Goal: Task Accomplishment & Management: Manage account settings

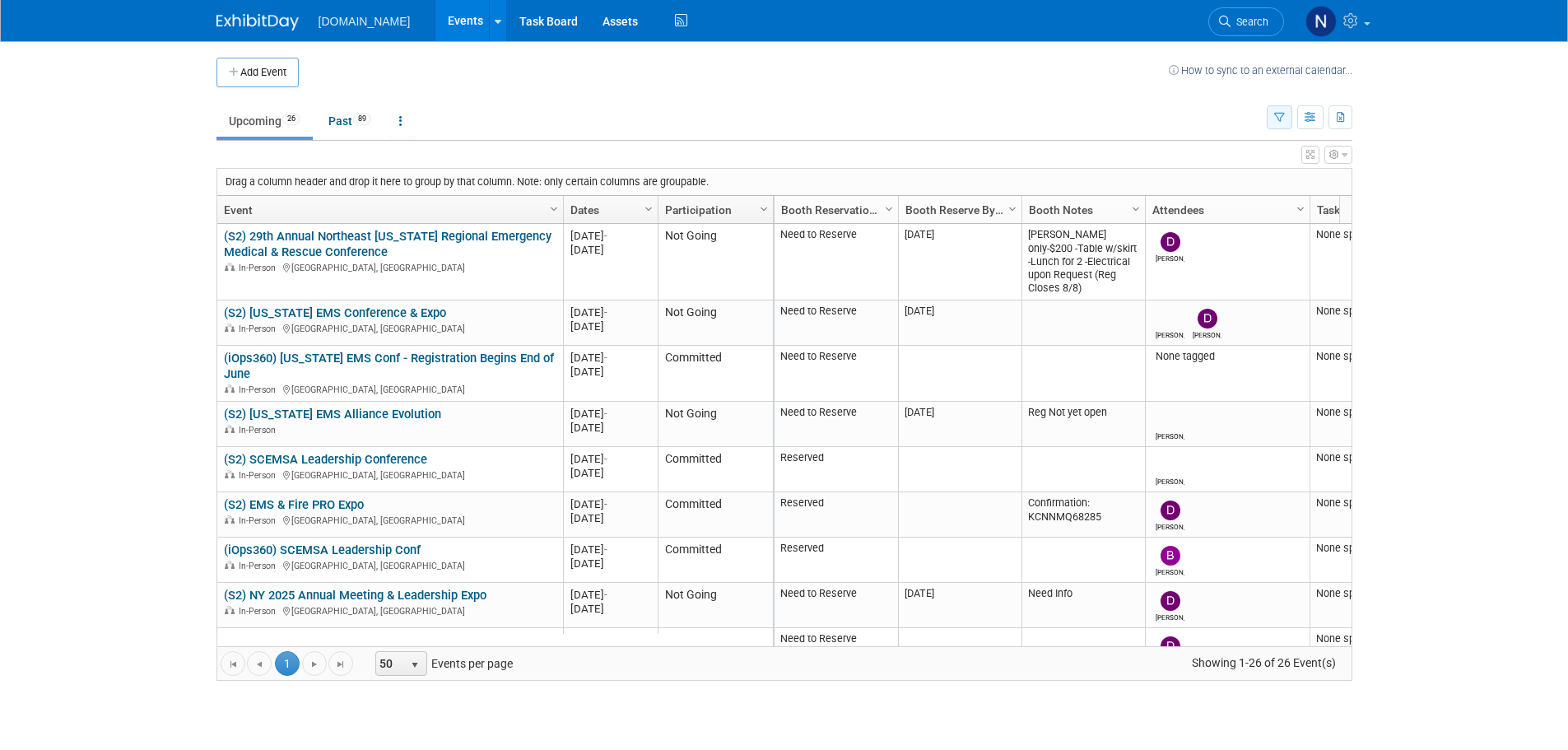
click at [1270, 124] on button "button" at bounding box center [1280, 117] width 25 height 24
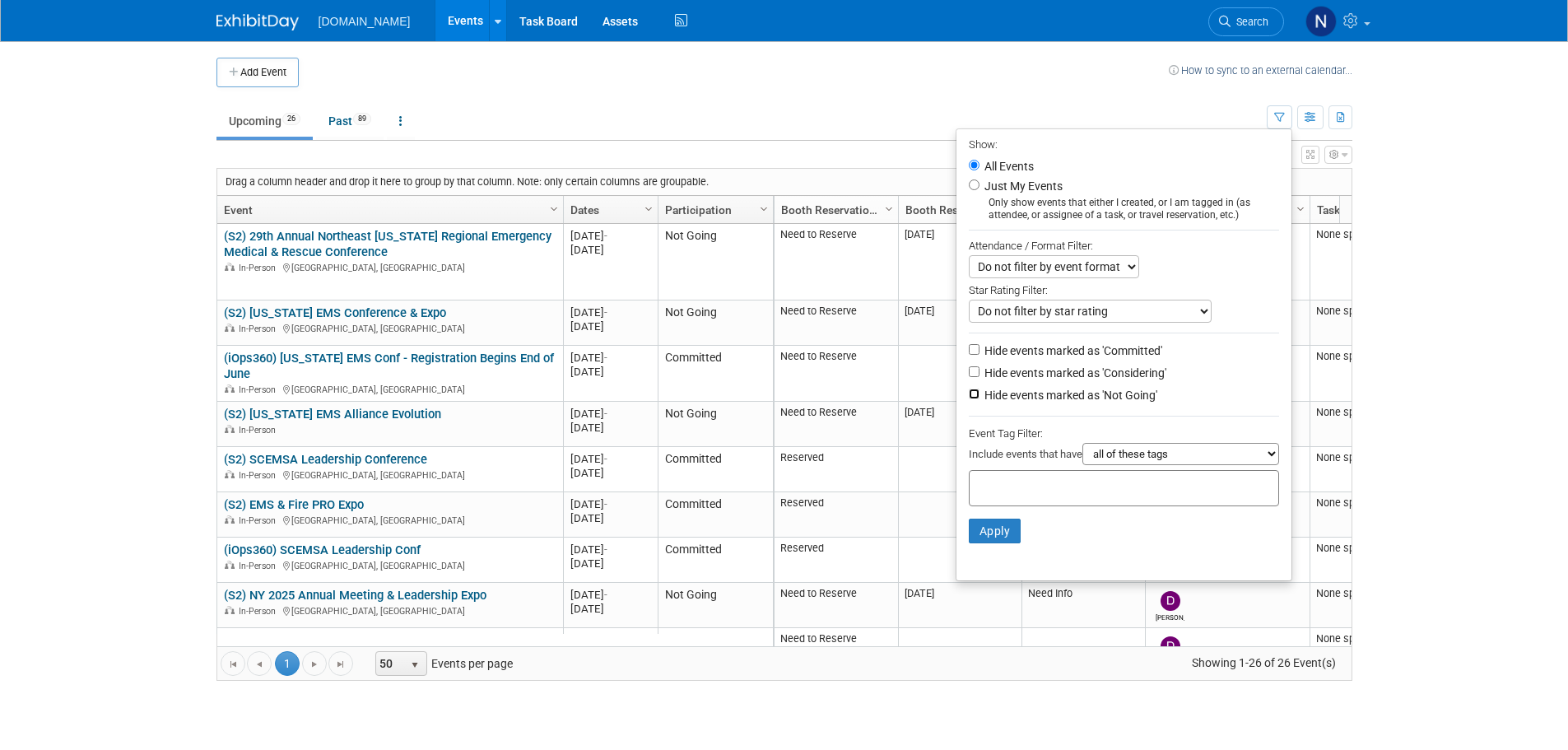
drag, startPoint x: 963, startPoint y: 398, endPoint x: 983, endPoint y: 432, distance: 39.4
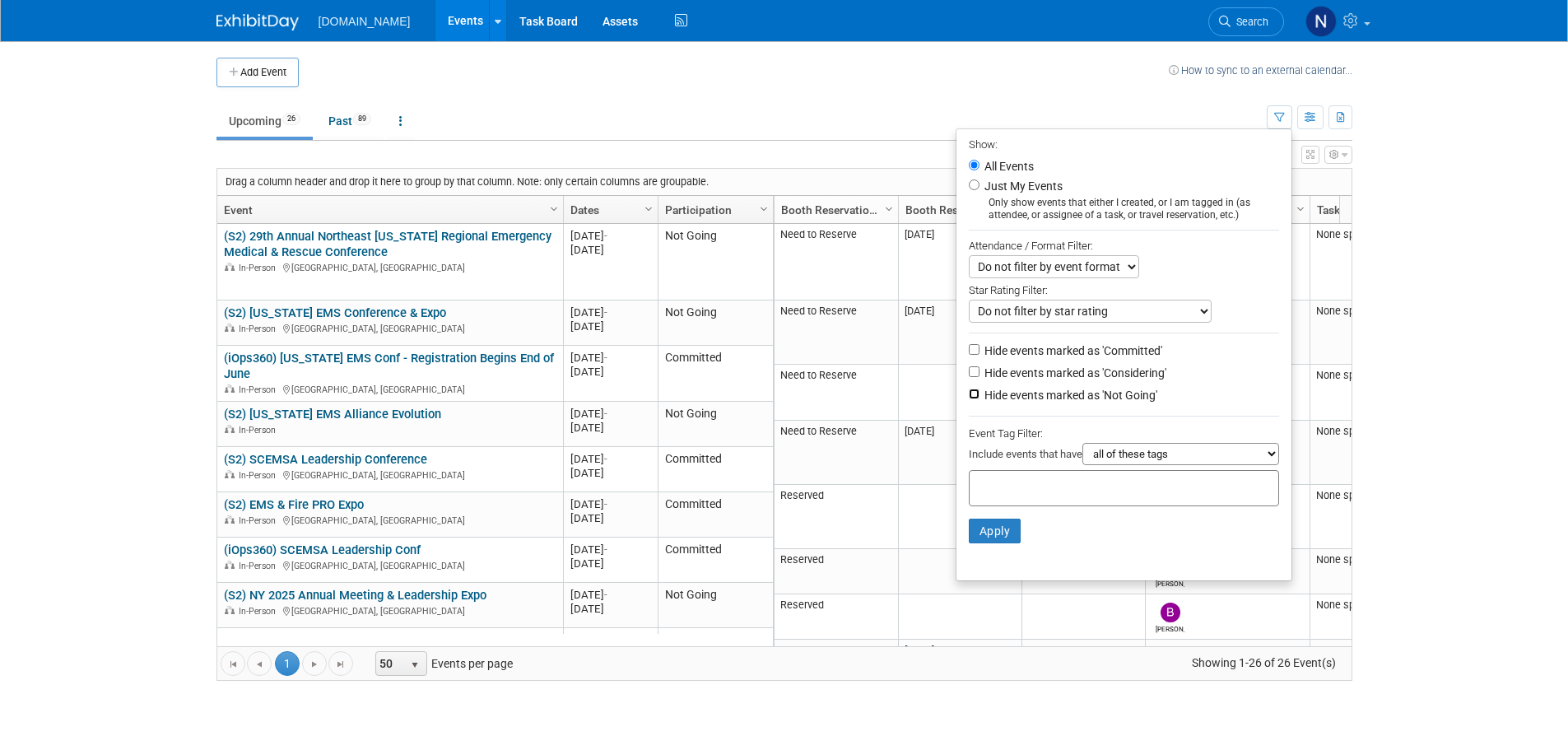
click at [969, 397] on input "Hide events marked as 'Not Going'" at bounding box center [975, 394] width 11 height 11
checkbox input "true"
click at [979, 537] on button "Apply" at bounding box center [995, 531] width 53 height 25
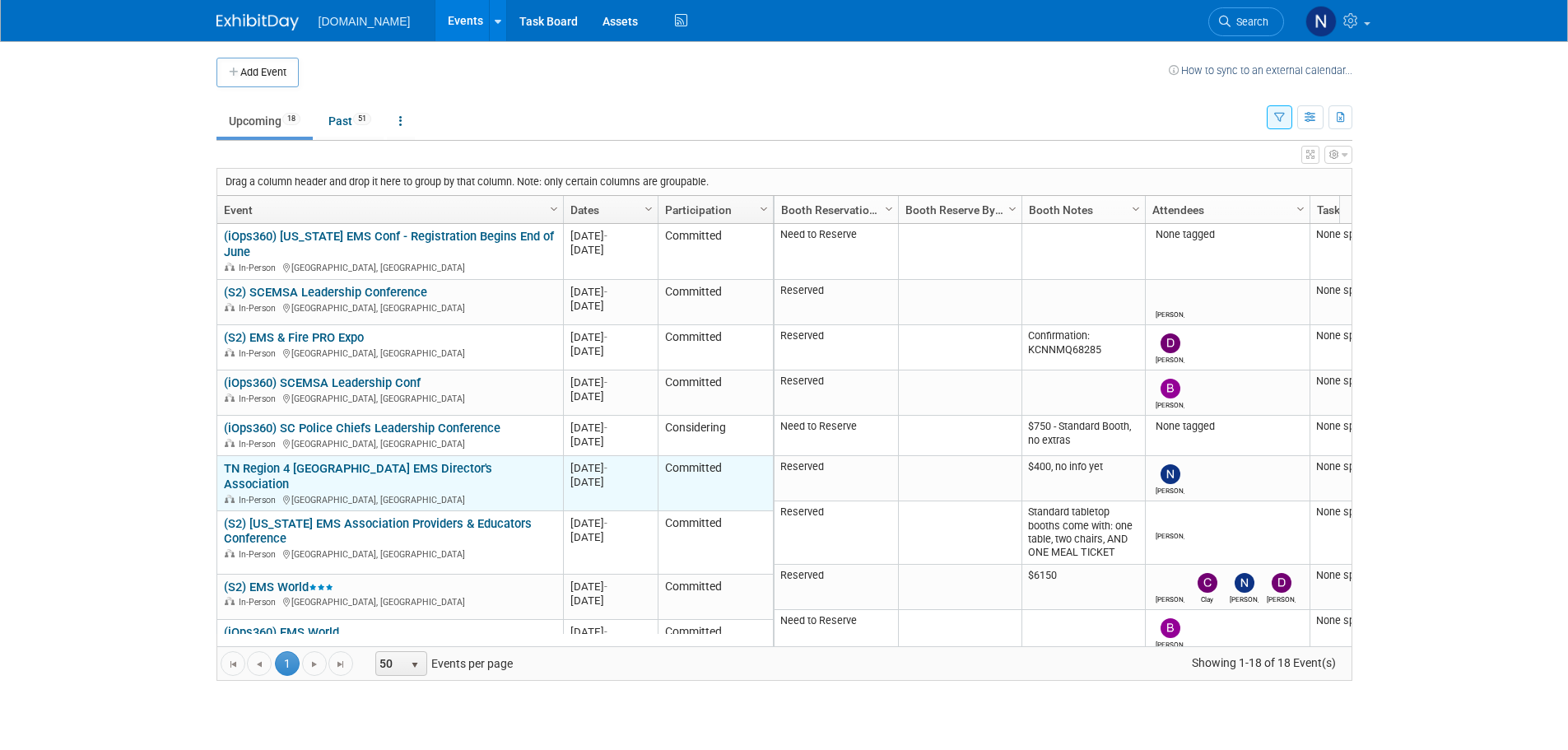
scroll to position [99, 0]
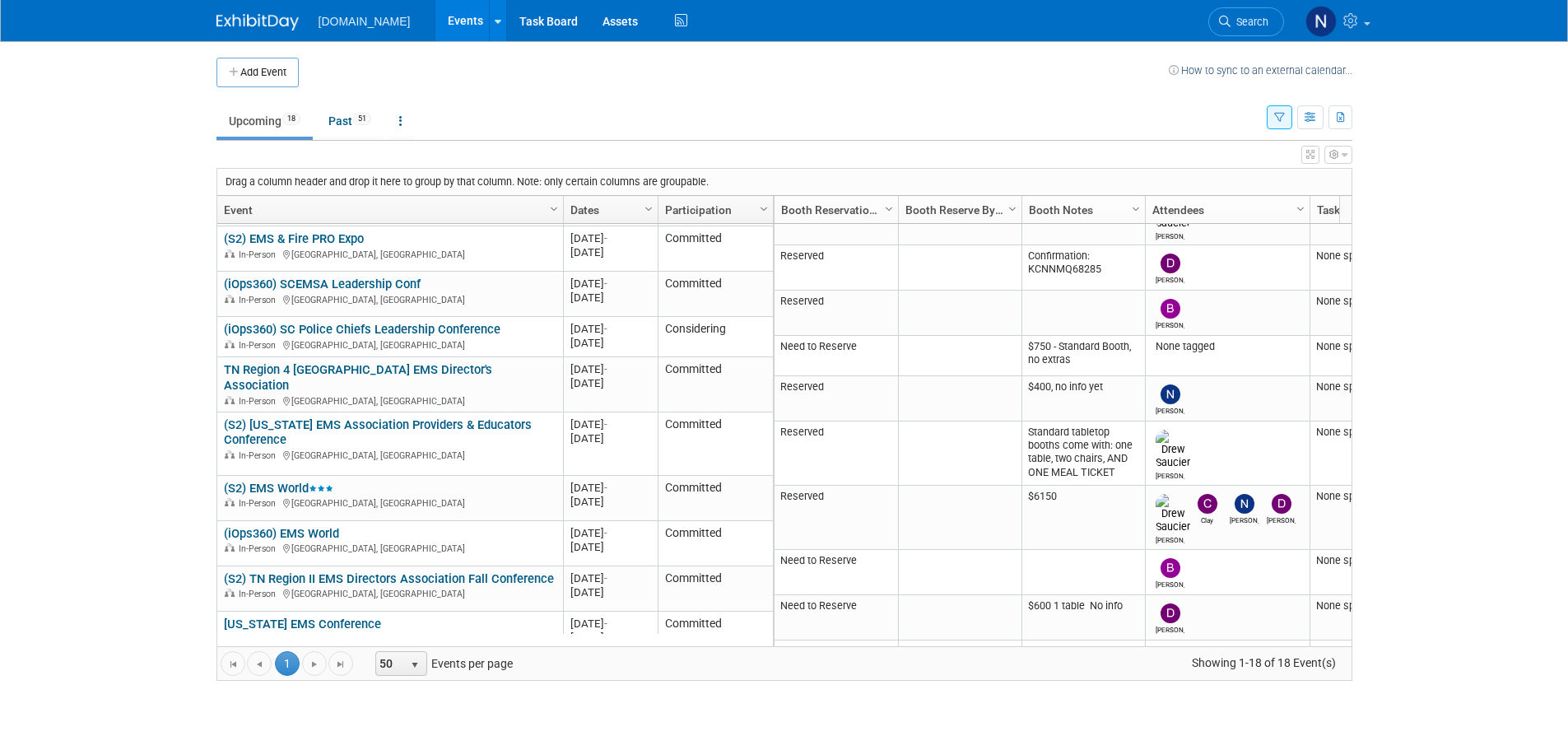
click at [1483, 411] on body "Schedule2.IT Events Add Event Bulk Upload Events Shareable Event Boards Recentl…" at bounding box center [784, 375] width 1568 height 750
drag, startPoint x: 1474, startPoint y: 230, endPoint x: 1469, endPoint y: 249, distance: 19.6
click at [1474, 230] on body "Schedule2.IT Events Add Event Bulk Upload Events Shareable Event Boards Recentl…" at bounding box center [784, 375] width 1568 height 750
